Goal: Check status: Check status

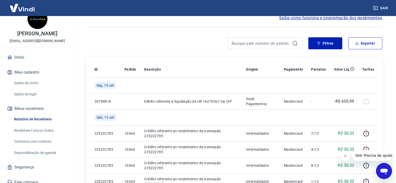
scroll to position [21, 0]
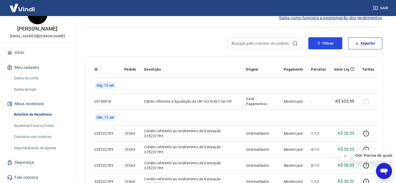
drag, startPoint x: 323, startPoint y: 48, endPoint x: 321, endPoint y: 50, distance: 2.7
click at [323, 48] on button "Filtros" at bounding box center [326, 43] width 34 height 12
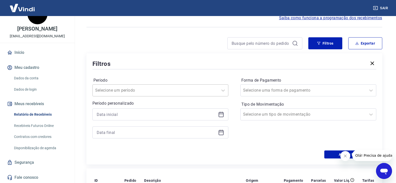
click at [142, 93] on div at bounding box center [155, 90] width 121 height 7
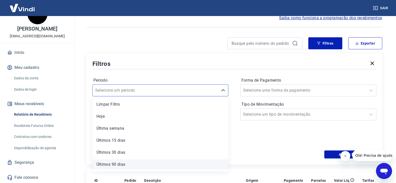
click at [115, 164] on div "Últimos 90 dias" at bounding box center [161, 164] width 136 height 10
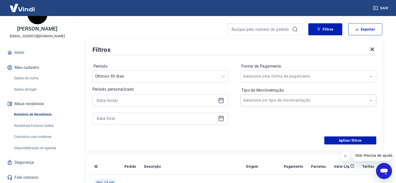
scroll to position [50, 0]
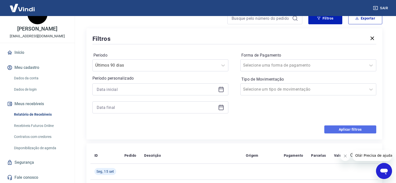
click at [336, 132] on button "Aplicar filtros" at bounding box center [351, 129] width 52 height 8
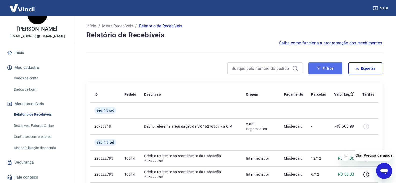
click at [329, 70] on button "Filtros" at bounding box center [326, 68] width 34 height 12
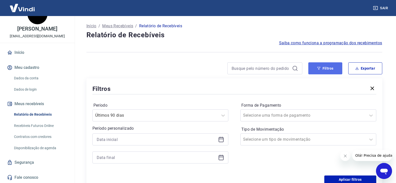
click at [322, 68] on button "Filtros" at bounding box center [326, 68] width 34 height 12
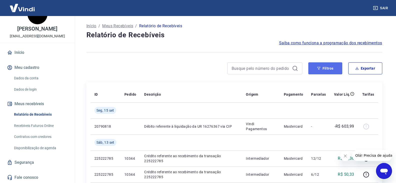
click at [340, 70] on button "Filtros" at bounding box center [326, 68] width 34 height 12
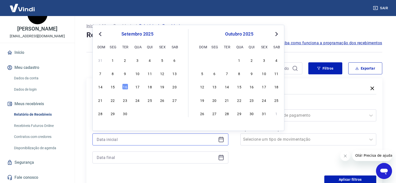
click at [113, 140] on input at bounding box center [157, 140] width 120 height 8
click at [104, 35] on div "setembro 2025" at bounding box center [138, 34] width 82 height 6
click at [101, 35] on span "Previous Month" at bounding box center [101, 34] width 0 height 6
click at [161, 62] on div "1" at bounding box center [162, 60] width 6 height 6
type input "[DATE]"
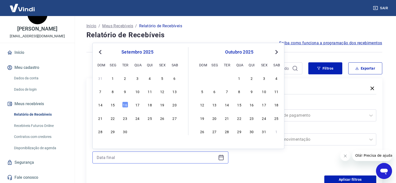
click at [114, 154] on input at bounding box center [157, 158] width 120 height 8
click at [98, 51] on button "Previous Month" at bounding box center [100, 52] width 6 height 6
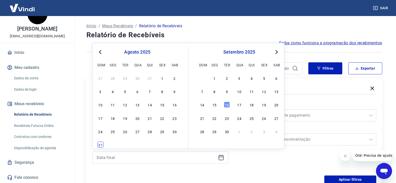
click at [101, 143] on div "31" at bounding box center [101, 145] width 6 height 6
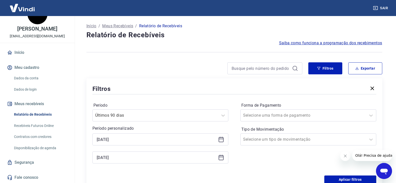
type input "[DATE]"
click at [338, 179] on button "Aplicar filtros" at bounding box center [351, 179] width 52 height 8
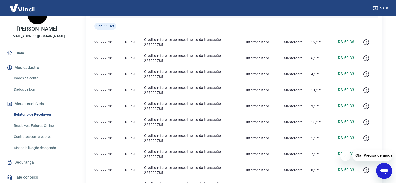
scroll to position [125, 0]
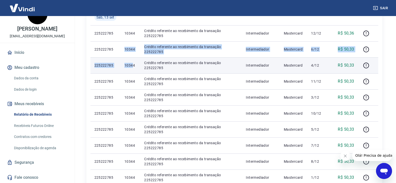
drag, startPoint x: 125, startPoint y: 51, endPoint x: 134, endPoint y: 63, distance: 14.7
click at [134, 63] on tbody "[DATE] 20790818 Débito referente à liquidação da UR 16276367 via CIP Vindi Paga…" at bounding box center [235, 161] width 288 height 368
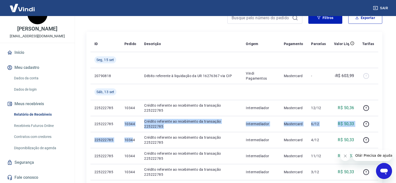
scroll to position [50, 0]
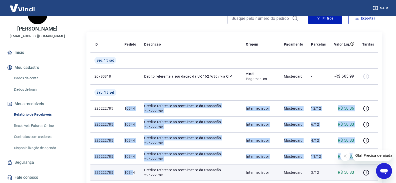
drag, startPoint x: 136, startPoint y: 110, endPoint x: 134, endPoint y: 167, distance: 57.1
click at [134, 167] on td "10344" at bounding box center [131, 172] width 20 height 16
drag, startPoint x: 130, startPoint y: 111, endPoint x: 136, endPoint y: 175, distance: 63.8
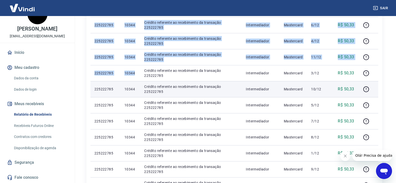
scroll to position [150, 0]
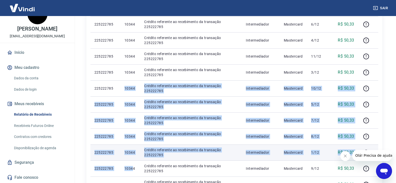
drag, startPoint x: 126, startPoint y: 89, endPoint x: 137, endPoint y: 151, distance: 63.8
click at [133, 169] on tbody "[DATE] 20790818 Débito referente à liquidação da UR 16276367 via CIP Vindi Paga…" at bounding box center [235, 136] width 288 height 368
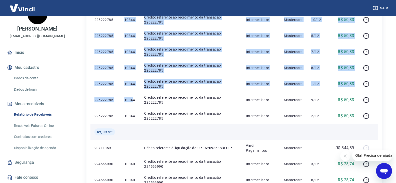
scroll to position [225, 0]
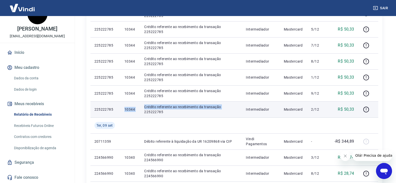
drag, startPoint x: 141, startPoint y: 111, endPoint x: 144, endPoint y: 112, distance: 3.3
click at [144, 112] on tr "225222785 10344 Crédito referente ao recebimento da transação 225222785 Interme…" at bounding box center [235, 109] width 288 height 16
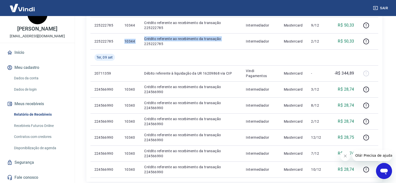
scroll to position [325, 0]
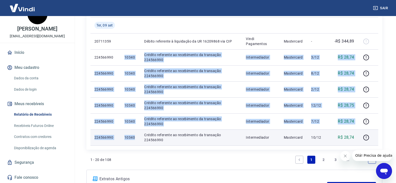
drag, startPoint x: 124, startPoint y: 56, endPoint x: 135, endPoint y: 136, distance: 80.2
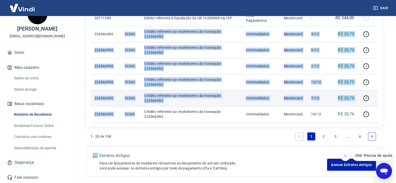
scroll to position [370, 0]
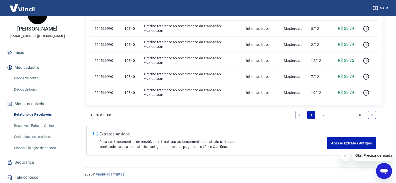
click at [324, 115] on link "2" at bounding box center [324, 115] width 8 height 8
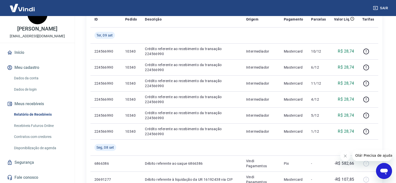
scroll to position [50, 0]
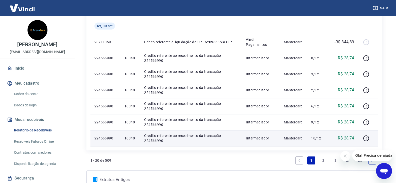
scroll to position [320, 0]
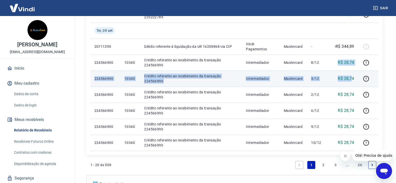
drag, startPoint x: 339, startPoint y: 62, endPoint x: 353, endPoint y: 72, distance: 16.6
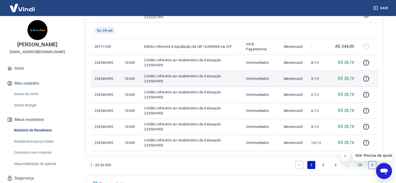
click at [354, 79] on p "R$ 28,74" at bounding box center [346, 79] width 16 height 6
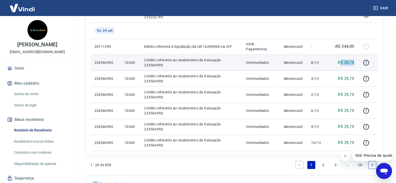
drag, startPoint x: 345, startPoint y: 64, endPoint x: 356, endPoint y: 66, distance: 10.7
click at [356, 66] on td "R$ 28,74" at bounding box center [344, 63] width 28 height 16
drag, startPoint x: 356, startPoint y: 66, endPoint x: 361, endPoint y: 66, distance: 4.5
click at [361, 66] on tr "224566990 10340 Crédito referente ao recebimento da transação 224566990 Interme…" at bounding box center [235, 63] width 288 height 16
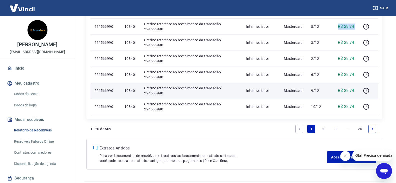
scroll to position [345, 0]
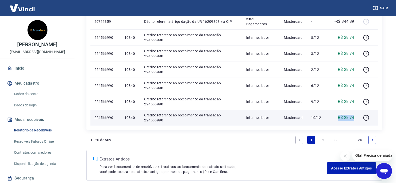
drag, startPoint x: 355, startPoint y: 117, endPoint x: 339, endPoint y: 119, distance: 16.4
click at [339, 119] on td "R$ 28,74" at bounding box center [344, 118] width 28 height 16
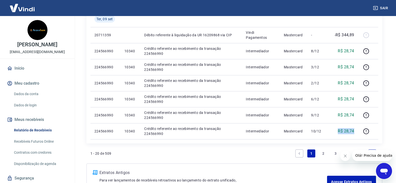
scroll to position [320, 0]
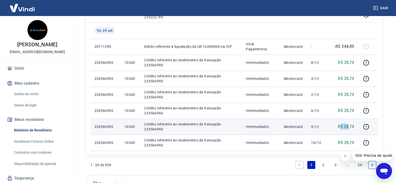
drag, startPoint x: 350, startPoint y: 125, endPoint x: 356, endPoint y: 124, distance: 6.1
click at [364, 126] on tr "224566990 10340 Crédito referente ao recebimento da transação 224566990 Interme…" at bounding box center [235, 127] width 288 height 16
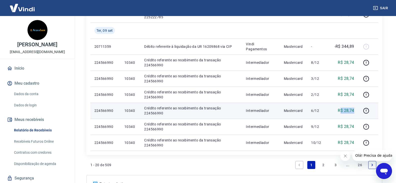
drag, startPoint x: 341, startPoint y: 111, endPoint x: 358, endPoint y: 112, distance: 16.8
click at [358, 112] on td "R$ 28,74" at bounding box center [344, 111] width 28 height 16
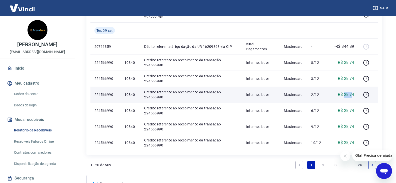
click at [355, 95] on td "R$ 28,74" at bounding box center [344, 95] width 28 height 16
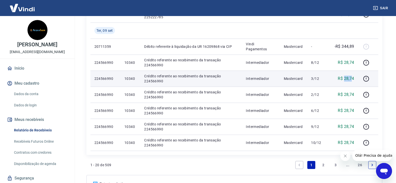
drag, startPoint x: 348, startPoint y: 80, endPoint x: 355, endPoint y: 76, distance: 8.2
click at [356, 80] on td "R$ 28,74" at bounding box center [344, 79] width 28 height 16
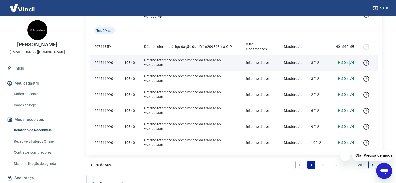
click at [351, 63] on p "R$ 28,74" at bounding box center [346, 63] width 16 height 6
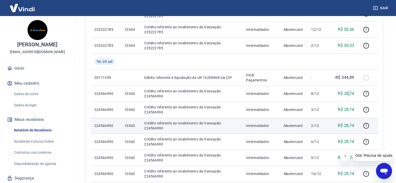
scroll to position [370, 0]
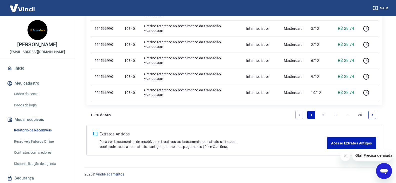
click at [329, 123] on div "1 - 20 de 509 1 2 3 ... 26" at bounding box center [235, 117] width 296 height 16
click at [325, 117] on link "2" at bounding box center [324, 115] width 8 height 8
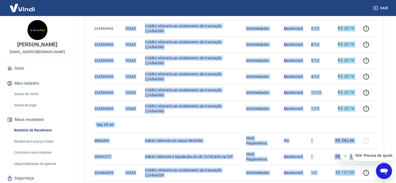
scroll to position [144, 0]
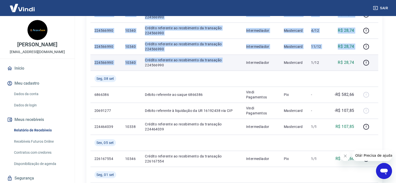
drag, startPoint x: 126, startPoint y: 77, endPoint x: 141, endPoint y: 66, distance: 18.7
click at [141, 66] on tbody "[DATE] 224566990 10340 Crédito referente ao recebimento da transação 224566990 …" at bounding box center [235, 174] width 288 height 432
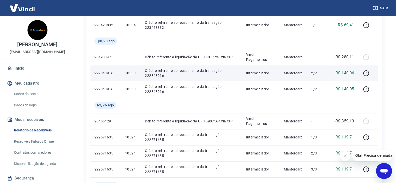
scroll to position [394, 0]
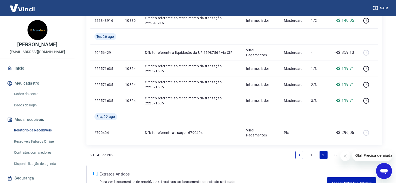
click at [311, 154] on link "1" at bounding box center [312, 155] width 8 height 8
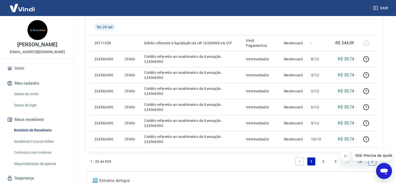
scroll to position [325, 0]
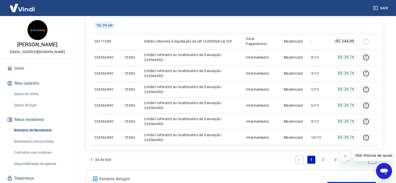
click at [325, 157] on link "2" at bounding box center [324, 160] width 8 height 8
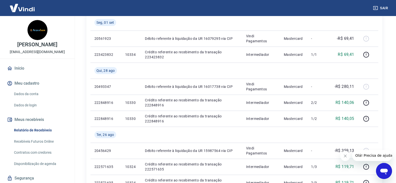
scroll to position [300, 0]
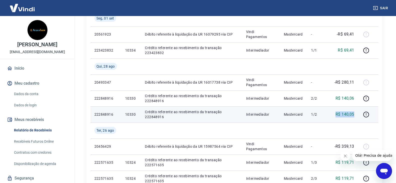
drag, startPoint x: 335, startPoint y: 115, endPoint x: 356, endPoint y: 115, distance: 20.3
click at [356, 115] on td "R$ 140,05" at bounding box center [344, 114] width 28 height 16
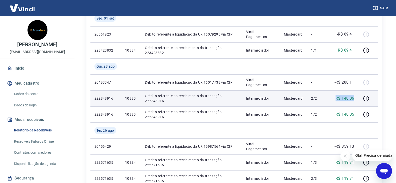
drag, startPoint x: 337, startPoint y: 98, endPoint x: 356, endPoint y: 97, distance: 19.8
click at [356, 97] on td "R$ 140,06" at bounding box center [344, 98] width 28 height 16
click at [338, 98] on p "R$ 140,06" at bounding box center [345, 98] width 19 height 6
click at [339, 99] on p "R$ 140,06" at bounding box center [345, 98] width 19 height 6
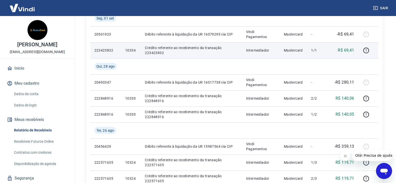
click at [320, 54] on td "1/1" at bounding box center [318, 50] width 23 height 16
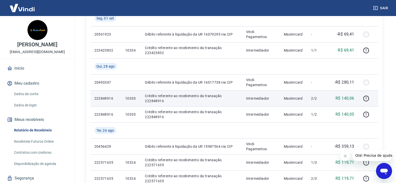
click at [186, 106] on td "Crédito referente ao recebimento da transação 222848916" at bounding box center [191, 98] width 101 height 16
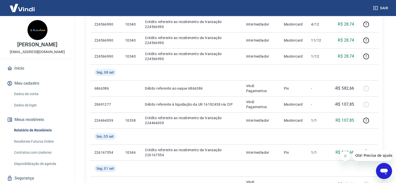
scroll to position [25, 0]
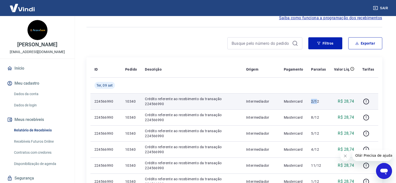
drag, startPoint x: 313, startPoint y: 101, endPoint x: 318, endPoint y: 101, distance: 5.5
click at [318, 101] on p "2/12" at bounding box center [318, 101] width 15 height 5
